Goal: Task Accomplishment & Management: Use online tool/utility

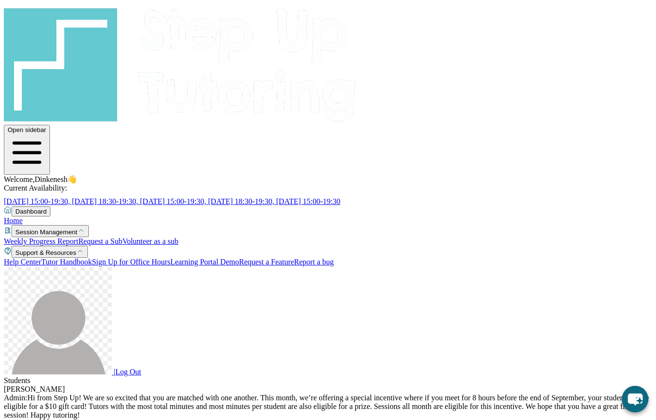
click at [126, 420] on span "View Messages Feature coming soon!" at bounding box center [65, 425] width 122 height 8
